Goal: Task Accomplishment & Management: Use online tool/utility

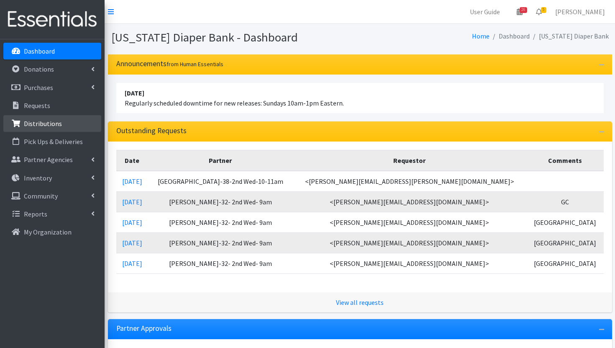
click at [69, 123] on link "Distributions" at bounding box center [52, 123] width 98 height 17
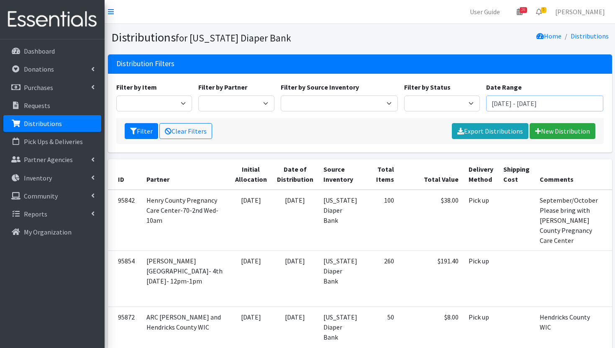
click at [544, 105] on input "July 8, 2025 - October 8, 2025" at bounding box center [544, 103] width 117 height 16
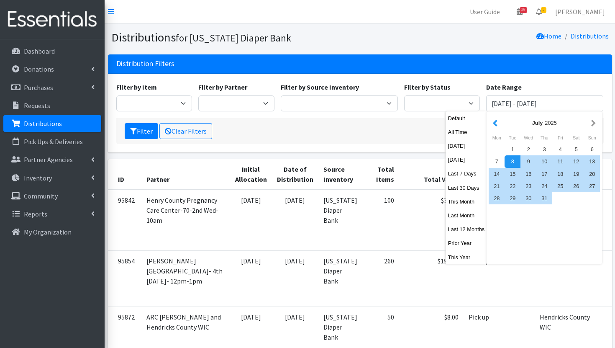
click at [498, 122] on button "button" at bounding box center [495, 123] width 9 height 10
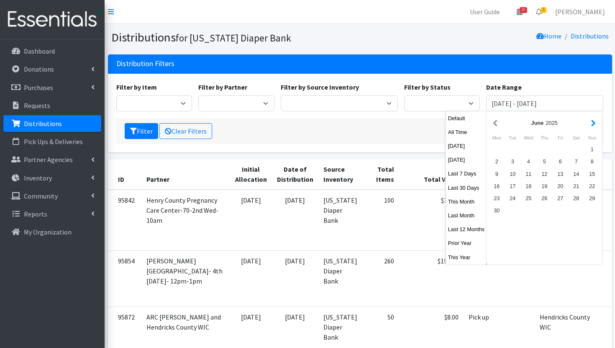
click at [591, 125] on button "button" at bounding box center [593, 123] width 9 height 10
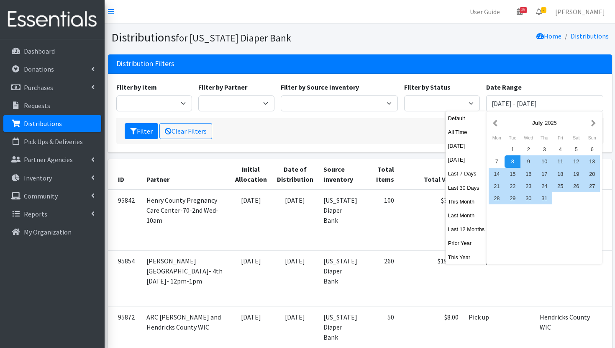
click at [591, 125] on button "button" at bounding box center [593, 123] width 9 height 10
click at [562, 149] on div "1" at bounding box center [560, 149] width 16 height 12
click at [593, 203] on div "31" at bounding box center [592, 198] width 16 height 12
type input "August 1, 2025 - August 31, 2025"
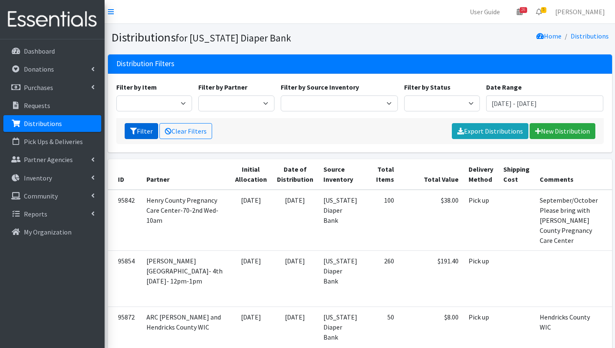
click at [133, 128] on icon "submit" at bounding box center [133, 131] width 7 height 7
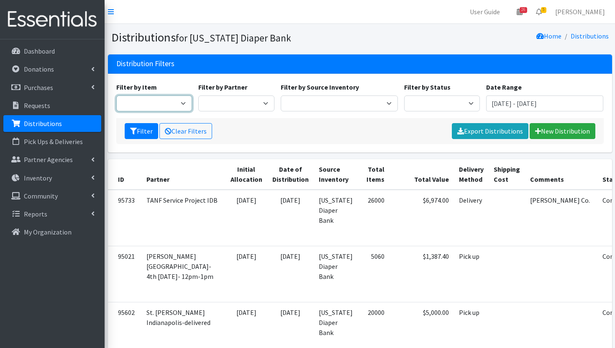
click at [184, 104] on select "Bed Pads (Cloth) Bed Pads (Disposable) Bibs (Adult & Child) Cloth Diapers (AIO'…" at bounding box center [154, 103] width 76 height 16
select select "3418"
click at [116, 95] on select "Bed Pads (Cloth) Bed Pads (Disposable) Bibs (Adult & Child) Cloth Diapers (AIO'…" at bounding box center [154, 103] width 76 height 16
click at [144, 127] on button "Filter" at bounding box center [141, 131] width 33 height 16
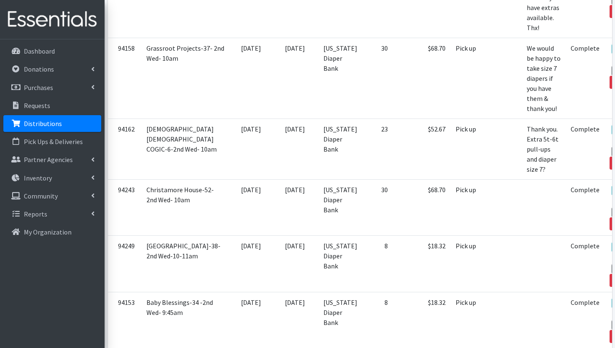
scroll to position [2550, 0]
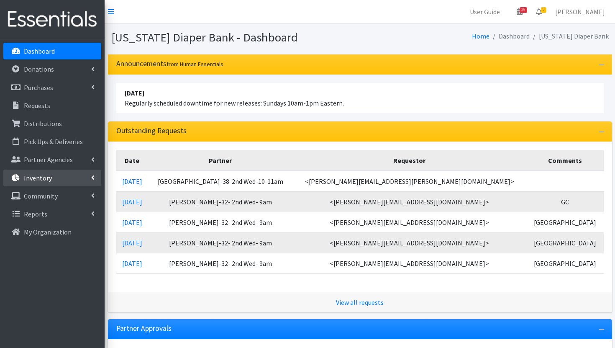
click at [53, 177] on link "Inventory" at bounding box center [52, 177] width 98 height 17
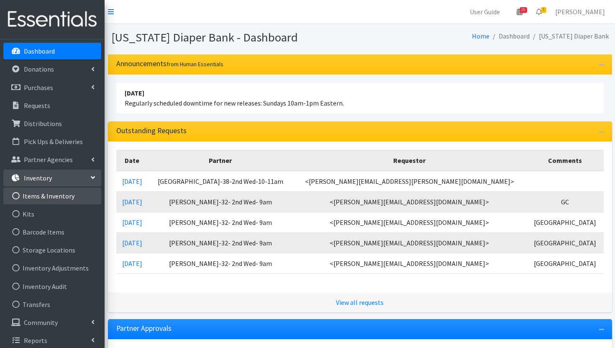
click at [48, 198] on link "Items & Inventory" at bounding box center [52, 195] width 98 height 17
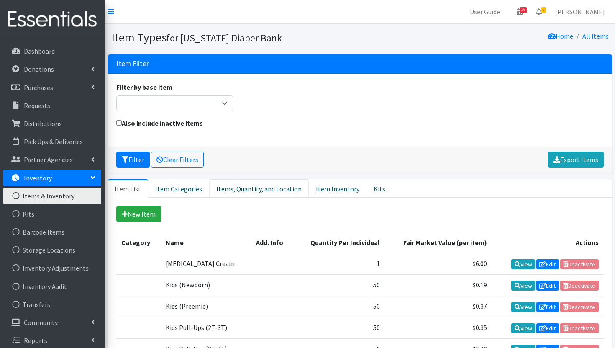
click at [266, 190] on link "Items, Quantity, and Location" at bounding box center [259, 188] width 100 height 18
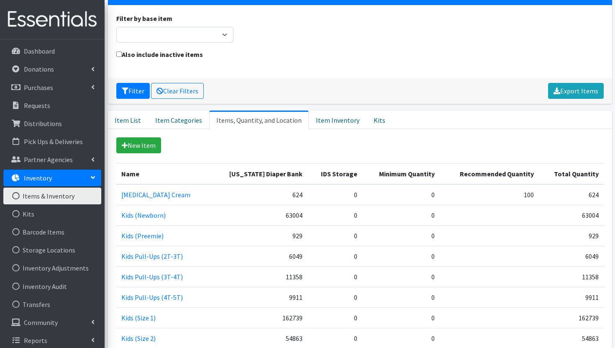
scroll to position [74, 0]
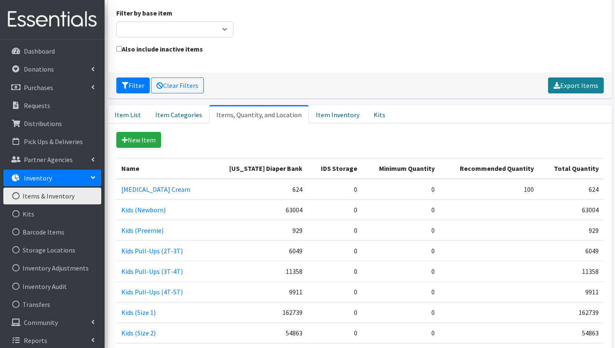
click at [588, 84] on link "Export Items" at bounding box center [576, 85] width 56 height 16
